Goal: Check status: Check status

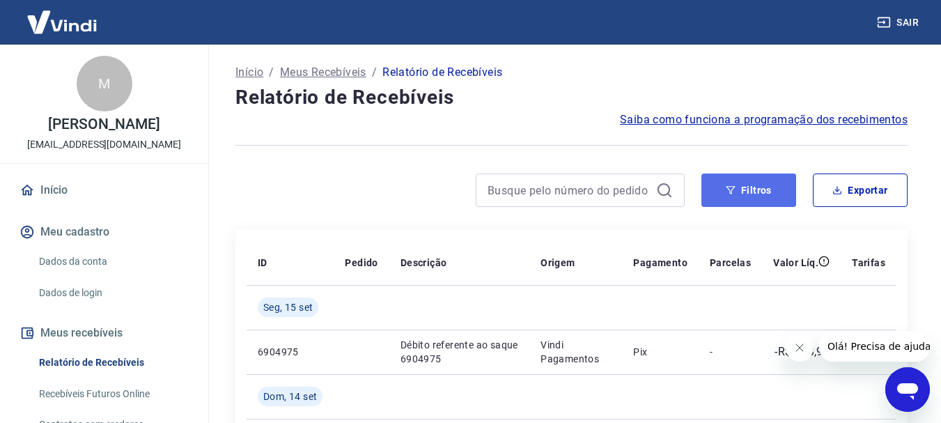
click at [721, 198] on button "Filtros" at bounding box center [748, 189] width 95 height 33
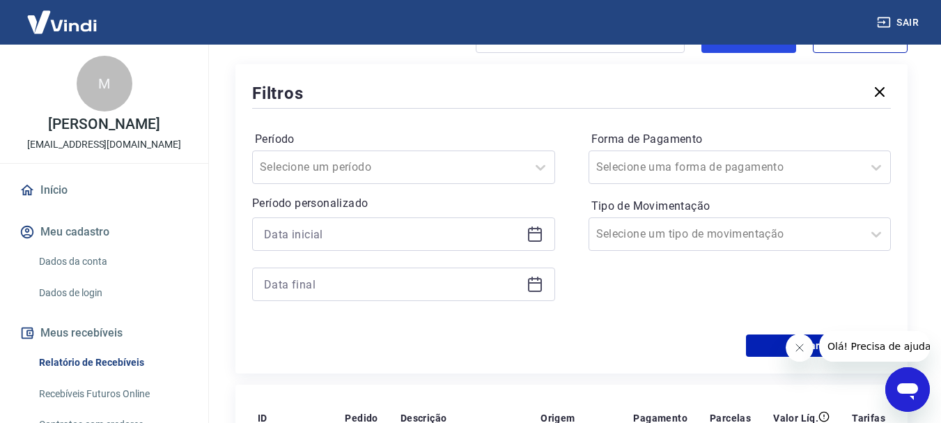
scroll to position [209, 0]
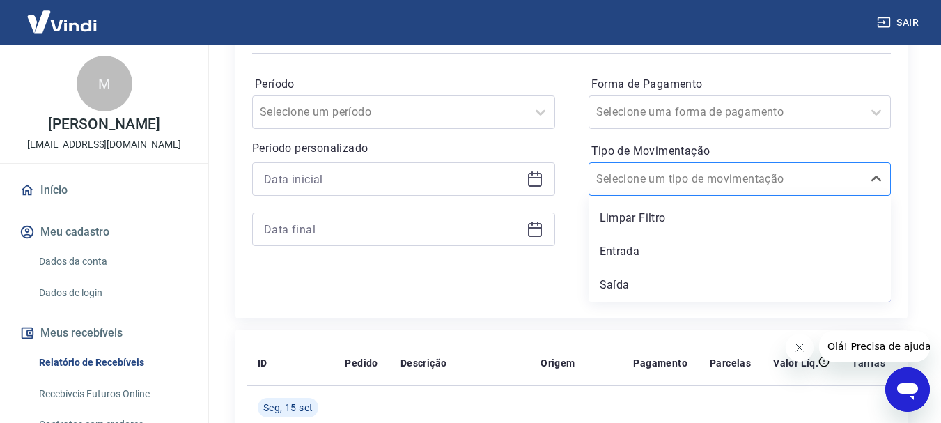
click at [614, 182] on input "Tipo de Movimentação" at bounding box center [666, 179] width 141 height 17
click at [618, 280] on div "Saída" at bounding box center [740, 285] width 303 height 28
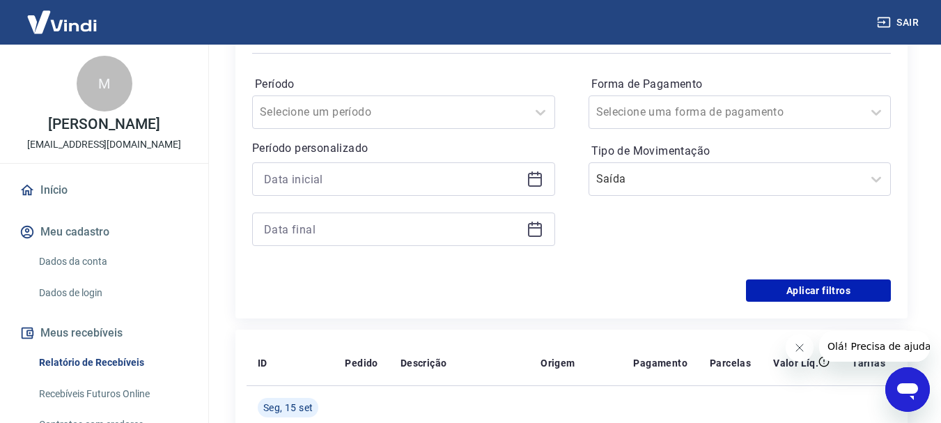
click at [538, 172] on icon at bounding box center [535, 179] width 17 height 17
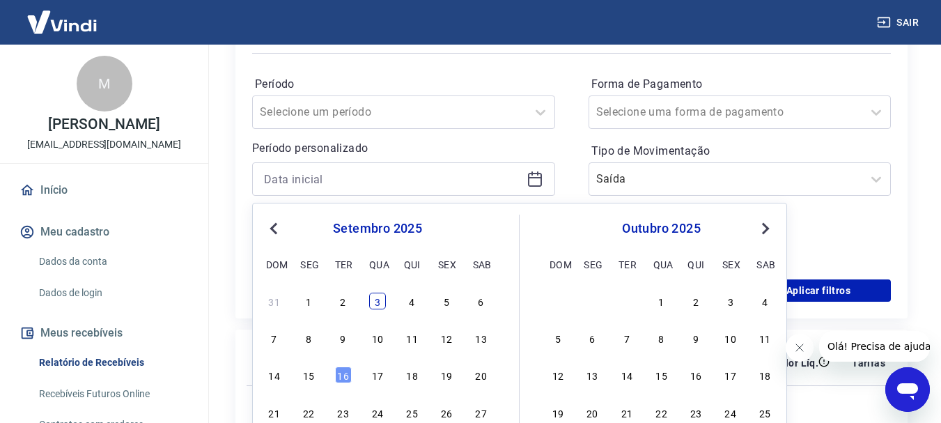
click at [377, 304] on div "3" at bounding box center [377, 301] width 17 height 17
type input "[DATE]"
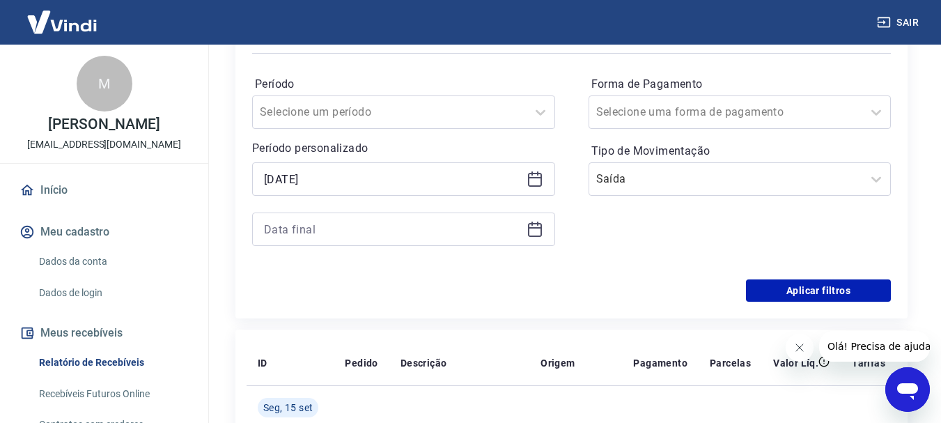
drag, startPoint x: 453, startPoint y: 341, endPoint x: 459, endPoint y: 336, distance: 7.9
click at [530, 225] on icon at bounding box center [535, 229] width 17 height 17
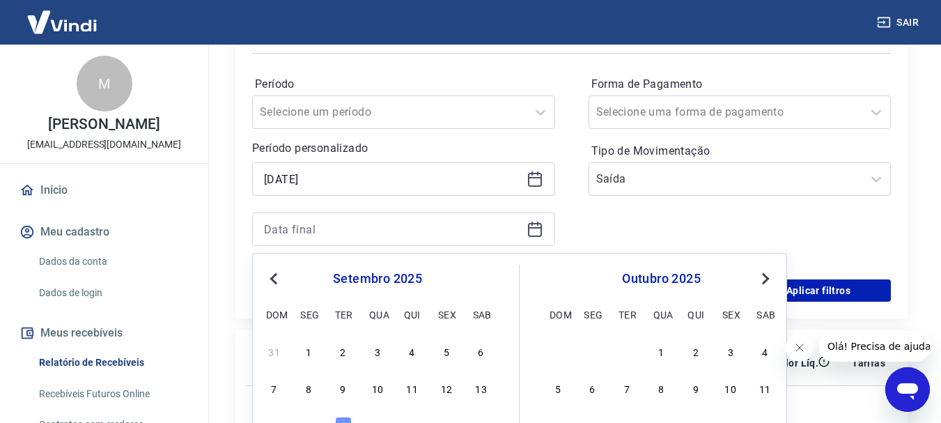
click at [437, 380] on div "7 8 9 10 11 12 13" at bounding box center [377, 388] width 227 height 20
click at [443, 385] on div "12" at bounding box center [446, 388] width 17 height 17
type input "[DATE]"
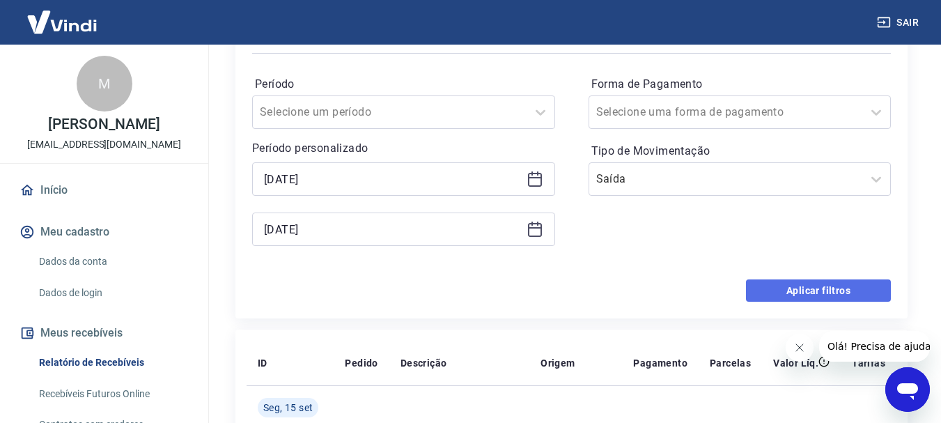
click at [848, 292] on button "Aplicar filtros" at bounding box center [818, 290] width 145 height 22
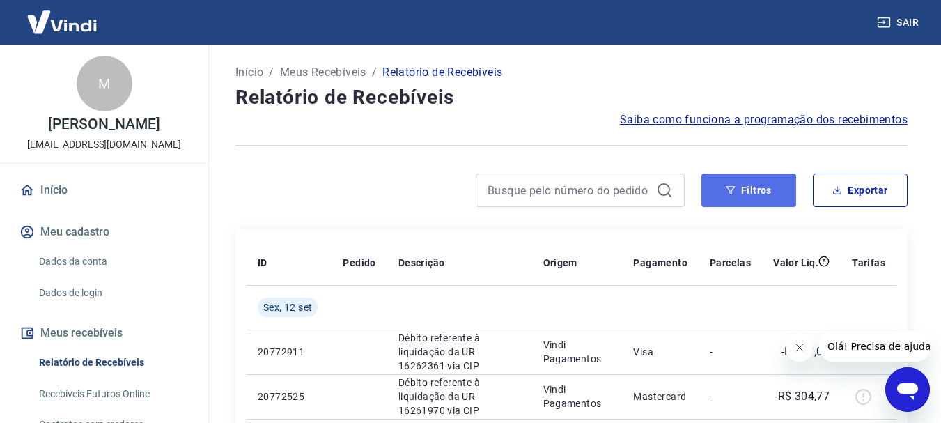
click at [756, 175] on button "Filtros" at bounding box center [748, 189] width 95 height 33
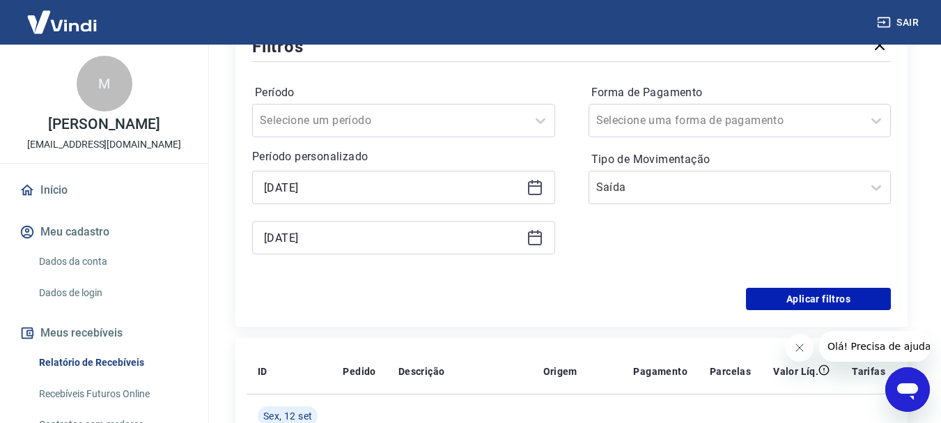
scroll to position [209, 0]
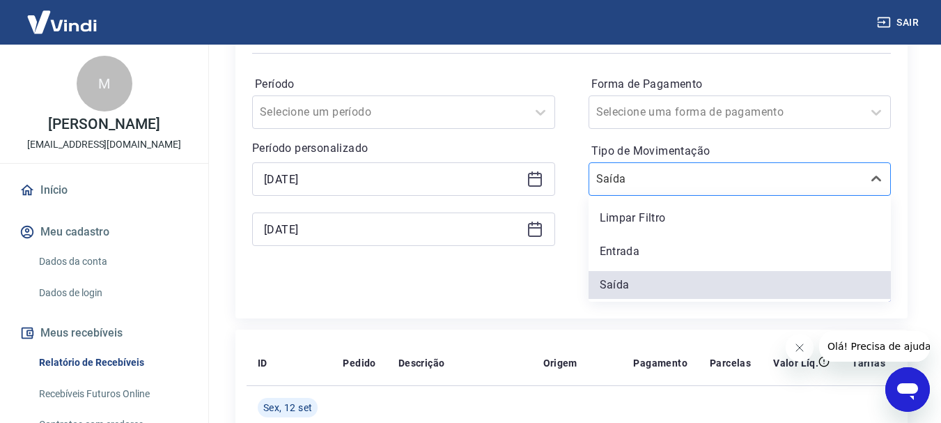
click at [743, 183] on div at bounding box center [726, 179] width 260 height 20
click at [713, 221] on div "Limpar Filtro" at bounding box center [740, 218] width 303 height 28
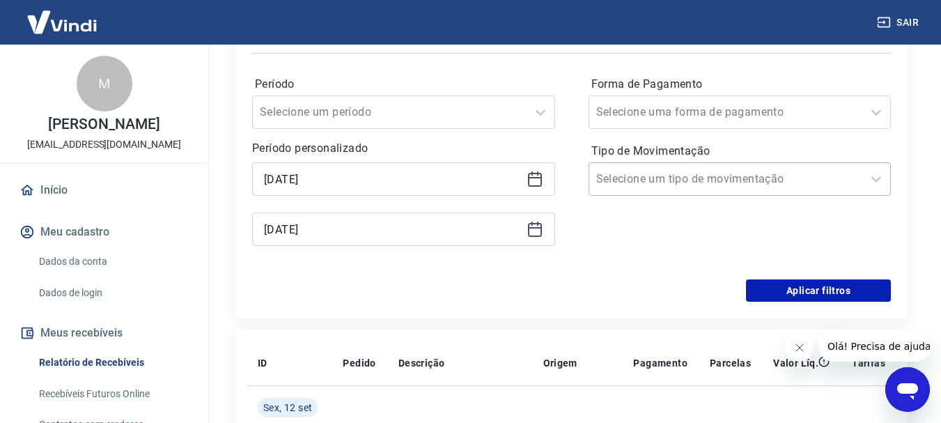
click at [701, 176] on input "Tipo de Movimentação" at bounding box center [666, 179] width 141 height 17
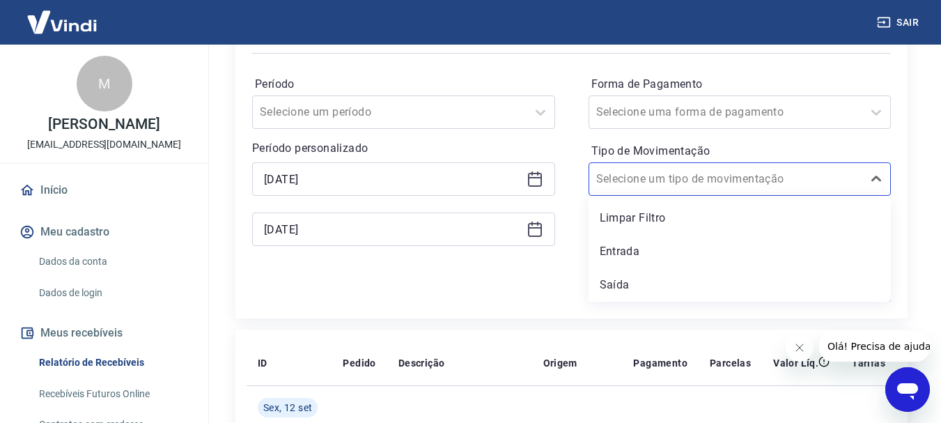
drag, startPoint x: 701, startPoint y: 132, endPoint x: 708, endPoint y: 143, distance: 13.1
click at [704, 134] on div "Forma de Pagamento Selecione uma forma de pagamento Tipo de Movimentação option…" at bounding box center [740, 167] width 303 height 189
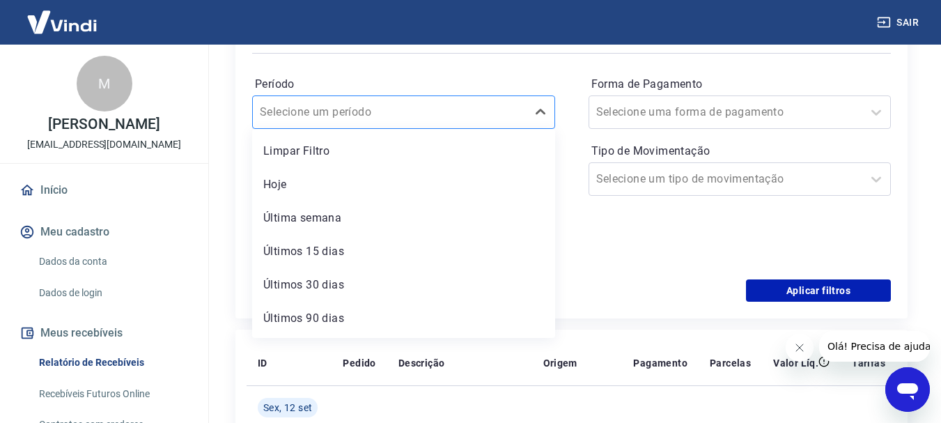
click at [516, 105] on div at bounding box center [390, 112] width 260 height 20
click at [636, 219] on div "Forma de Pagamento Selecione uma forma de pagamento Tipo de Movimentação Seleci…" at bounding box center [740, 167] width 303 height 189
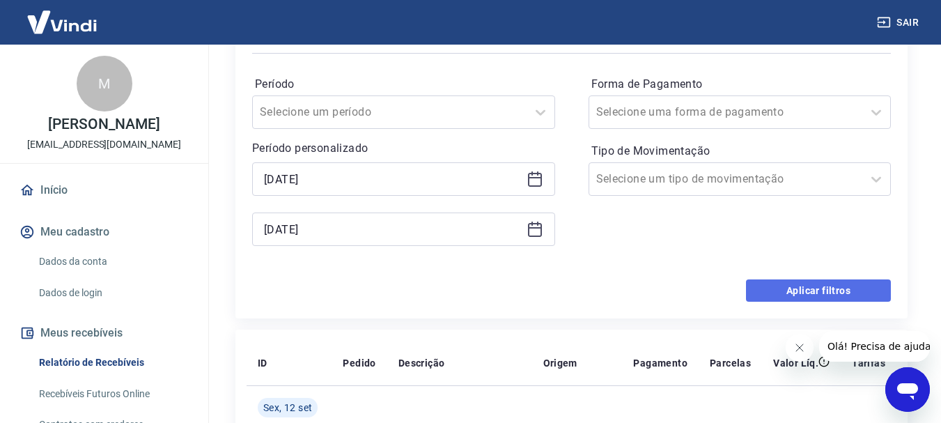
click at [805, 289] on button "Aplicar filtros" at bounding box center [818, 290] width 145 height 22
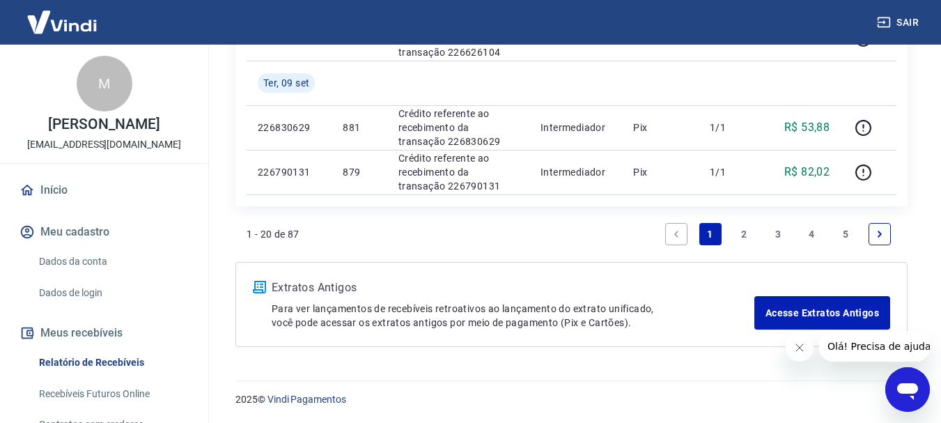
scroll to position [1161, 0]
click at [746, 238] on link "2" at bounding box center [744, 233] width 22 height 22
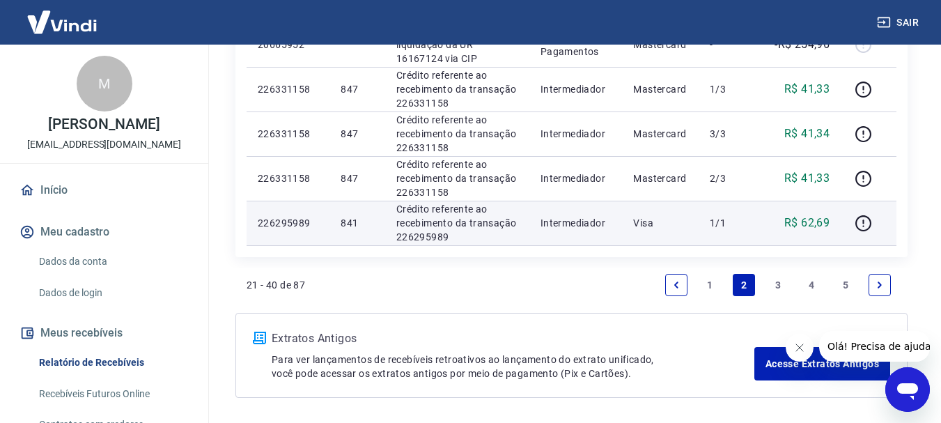
scroll to position [1045, 0]
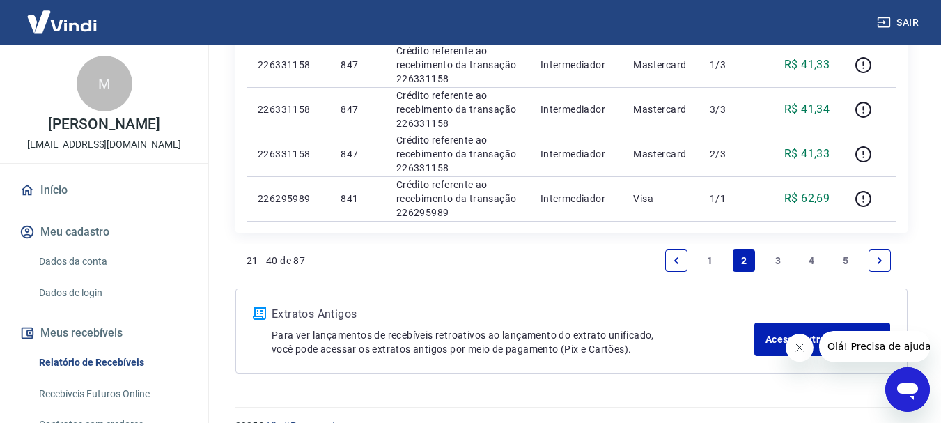
click at [770, 260] on link "3" at bounding box center [778, 260] width 22 height 22
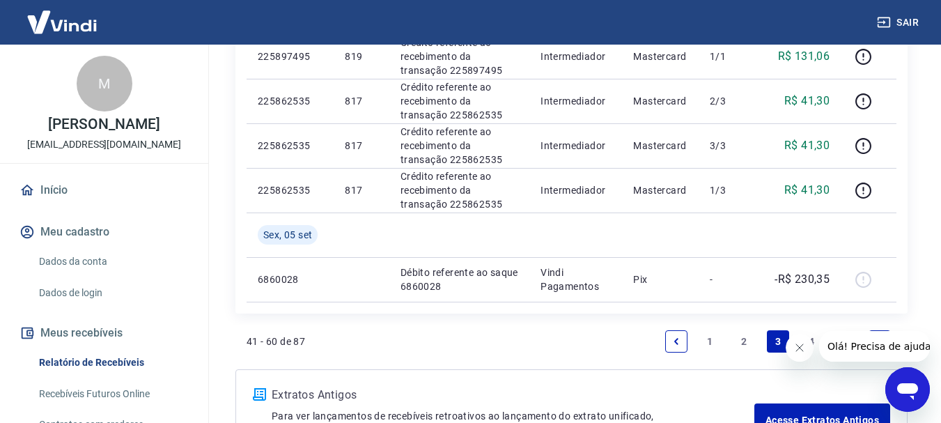
scroll to position [1114, 0]
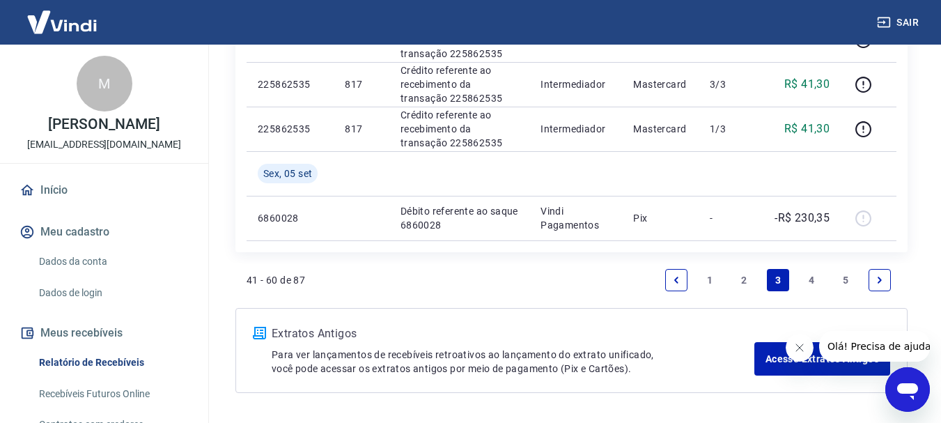
click at [814, 281] on link "4" at bounding box center [812, 280] width 22 height 22
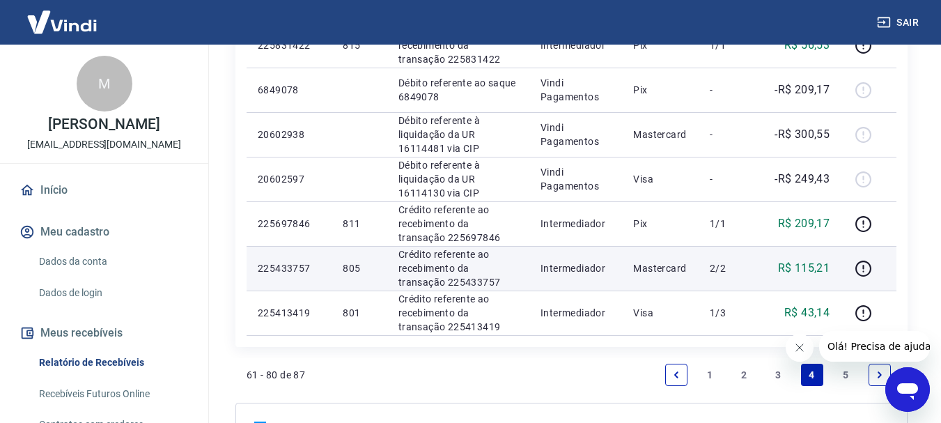
scroll to position [1045, 0]
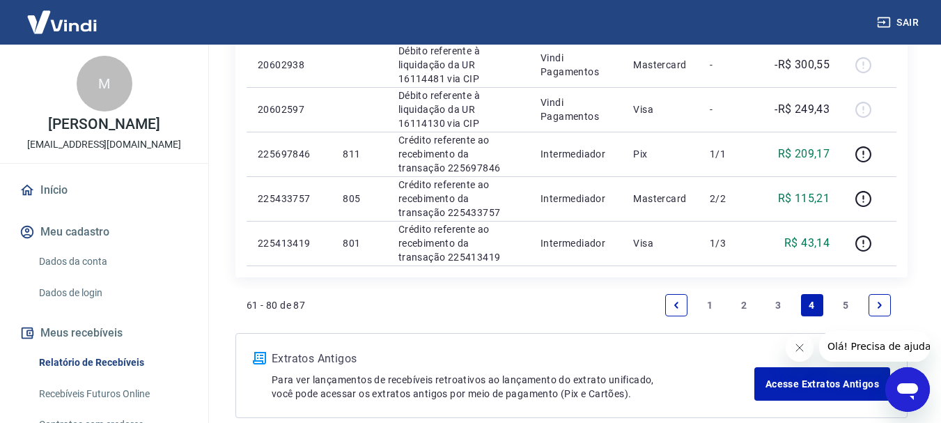
click at [836, 305] on link "5" at bounding box center [845, 305] width 22 height 22
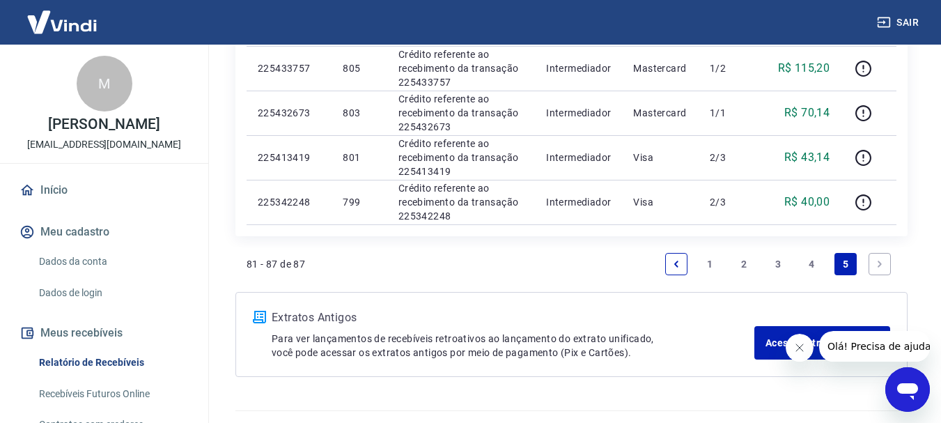
scroll to position [418, 0]
click at [812, 265] on link "4" at bounding box center [812, 263] width 22 height 22
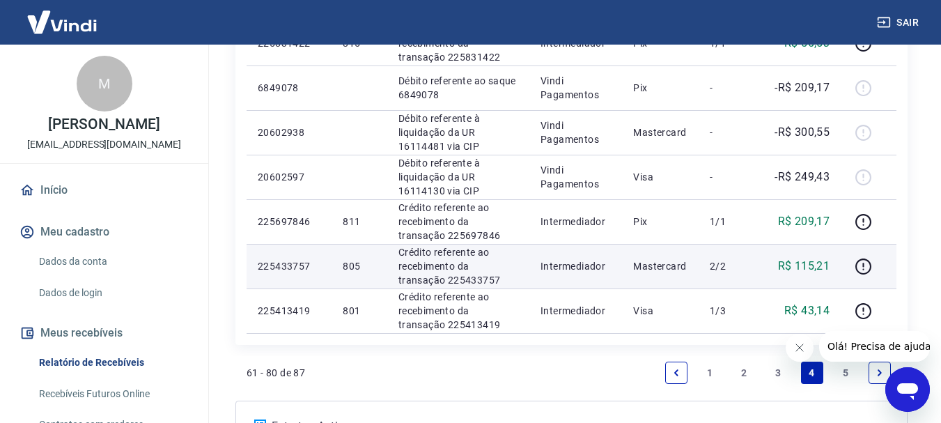
scroll to position [975, 0]
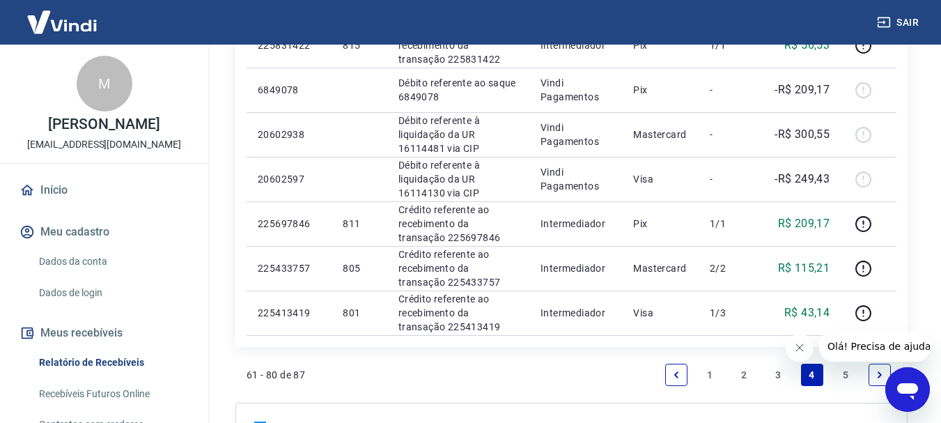
click at [778, 377] on link "3" at bounding box center [778, 375] width 22 height 22
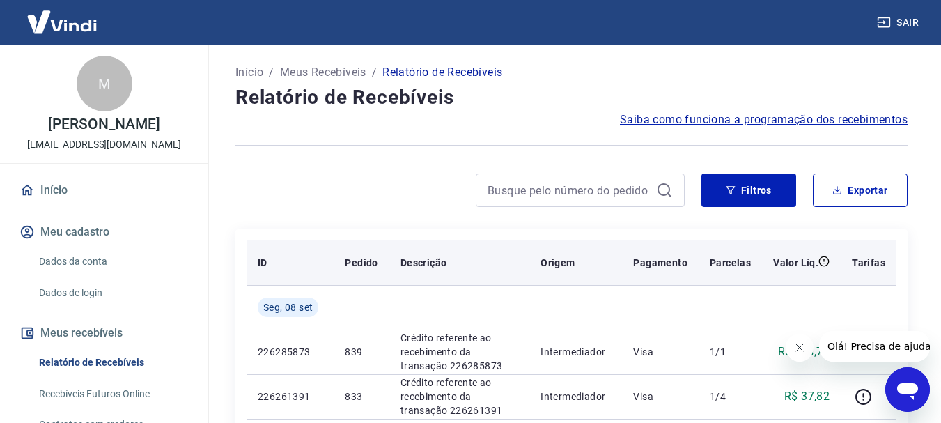
click at [779, 248] on th "Valor Líq." at bounding box center [801, 262] width 79 height 45
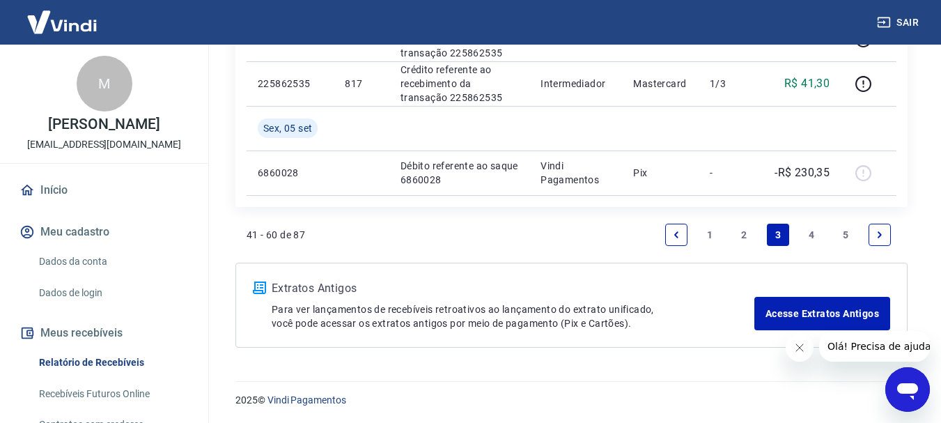
scroll to position [1161, 0]
click at [747, 233] on link "2" at bounding box center [744, 233] width 22 height 22
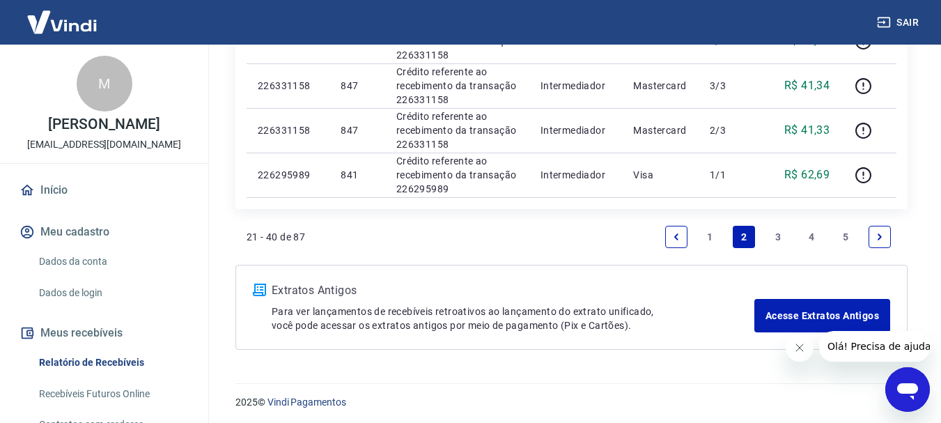
scroll to position [1072, 0]
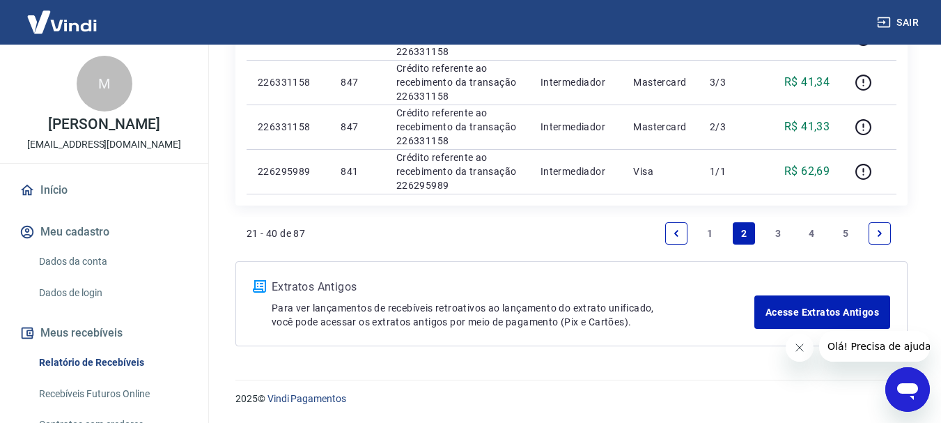
click at [704, 235] on link "1" at bounding box center [710, 233] width 22 height 22
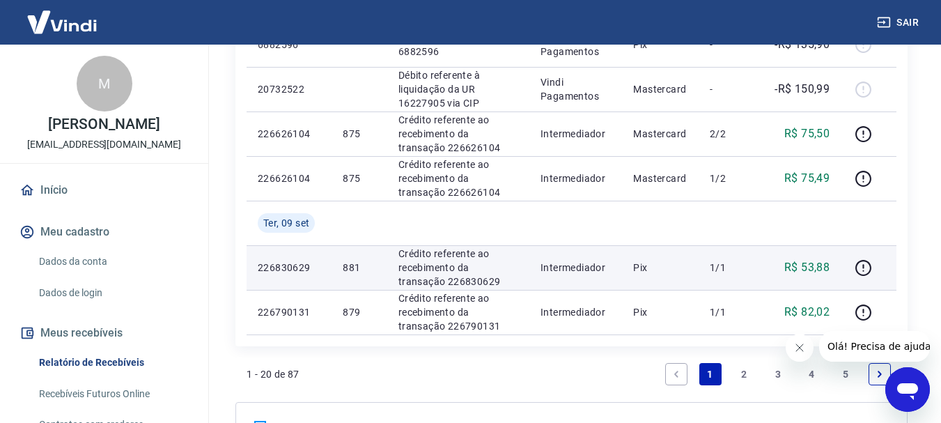
scroll to position [1045, 0]
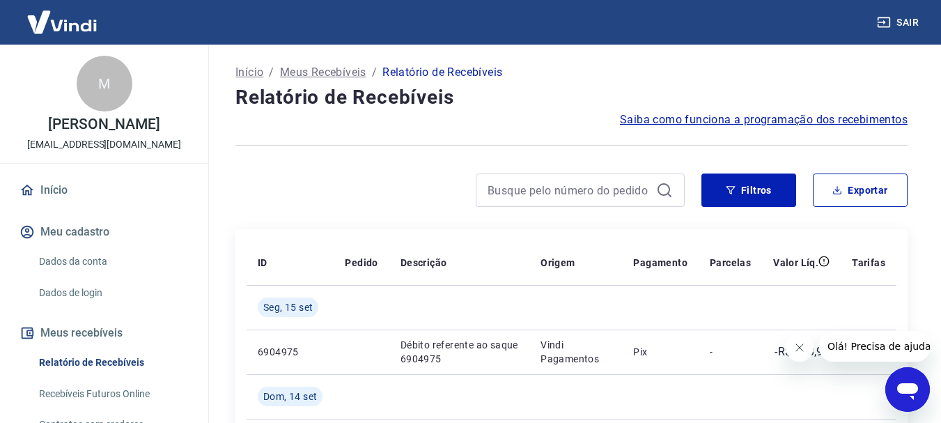
click at [72, 33] on img at bounding box center [62, 22] width 91 height 42
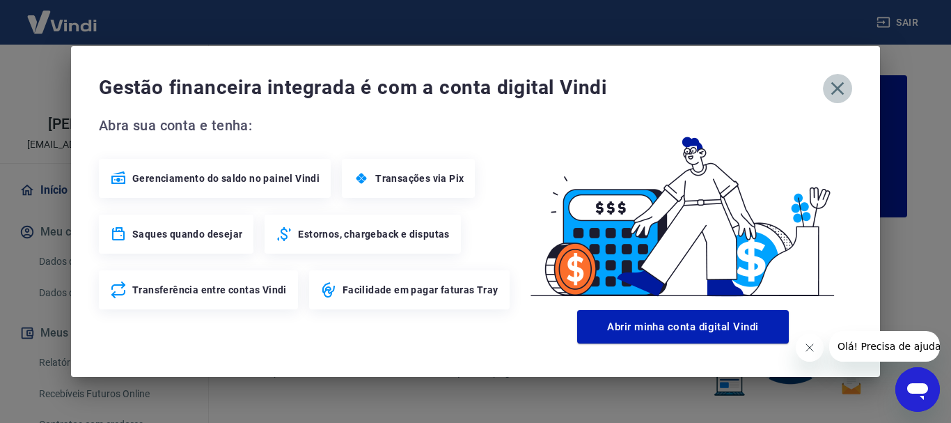
click at [843, 90] on icon "button" at bounding box center [838, 88] width 22 height 22
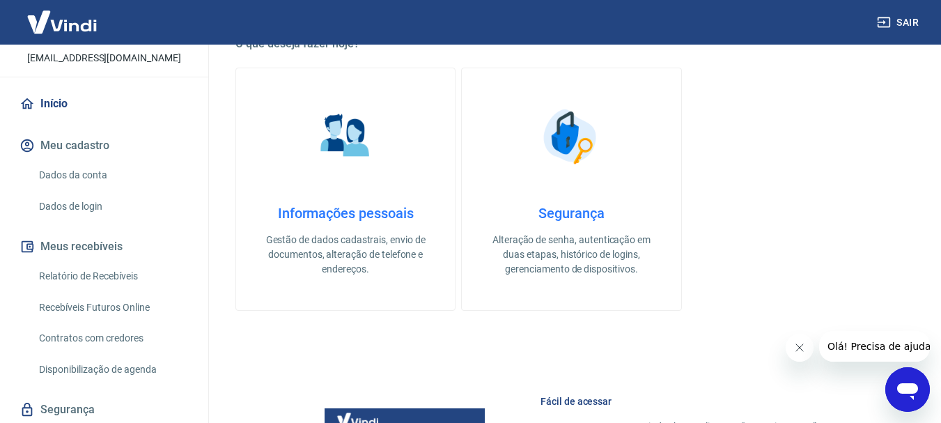
scroll to position [61, 0]
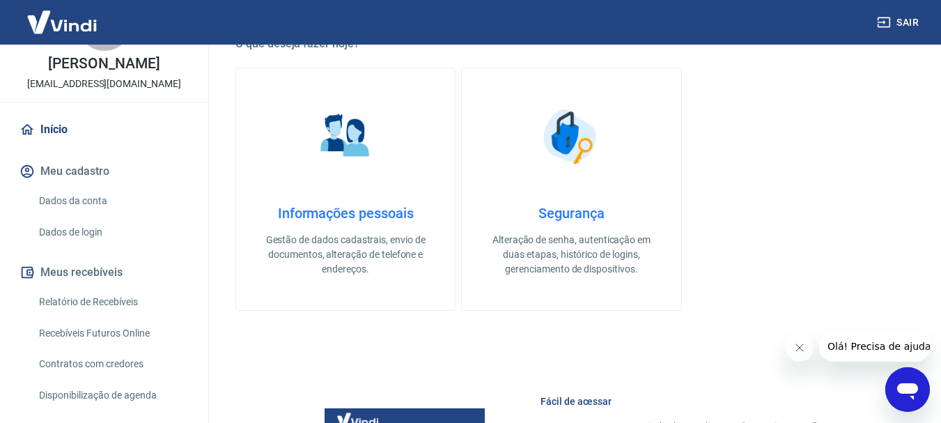
click at [50, 302] on link "Relatório de Recebíveis" at bounding box center [112, 302] width 158 height 29
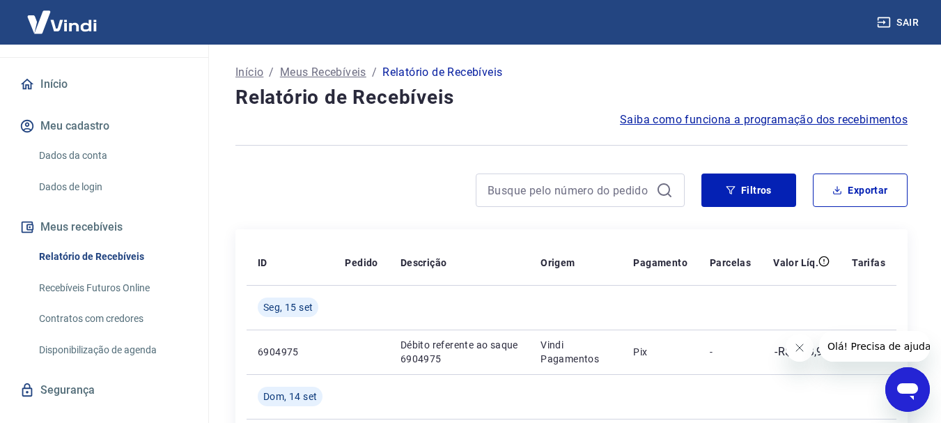
scroll to position [130, 0]
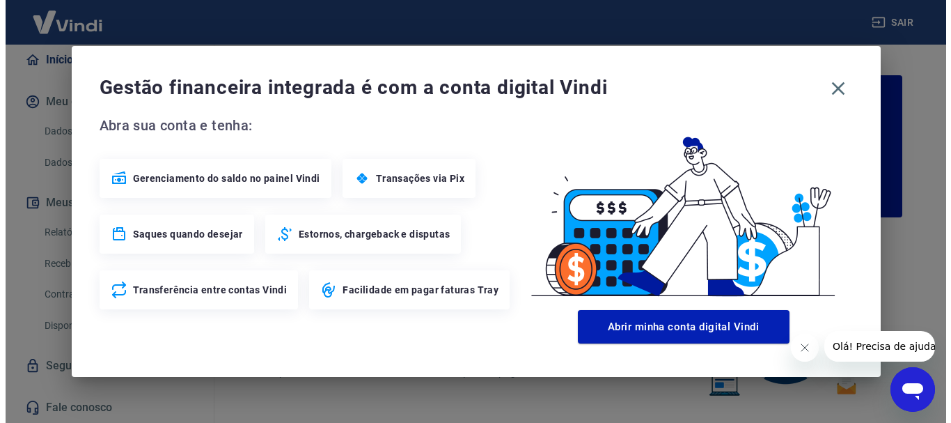
scroll to position [418, 0]
